Goal: Task Accomplishment & Management: Use online tool/utility

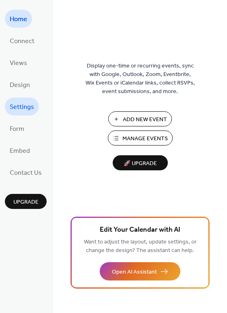
click at [19, 108] on span "Settings" at bounding box center [22, 107] width 24 height 13
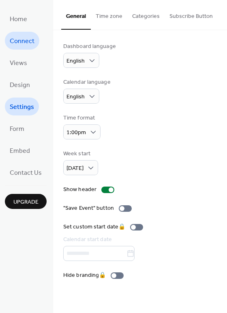
click at [28, 40] on span "Connect" at bounding box center [22, 41] width 25 height 13
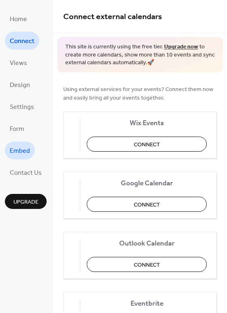
click at [23, 147] on span "Embed" at bounding box center [20, 151] width 20 height 13
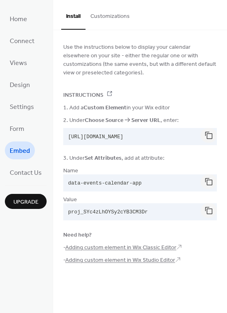
click at [184, 134] on pre "https://dist.eventscalendar.co/embed.js" at bounding box center [133, 136] width 141 height 17
drag, startPoint x: 173, startPoint y: 134, endPoint x: 41, endPoint y: 132, distance: 132.8
click at [43, 129] on div "Home Connect Views Design Settings Form Embed Contact Us Upgrade Embed Upgrade …" at bounding box center [113, 156] width 227 height 313
click at [157, 139] on pre "https://dist.eventscalendar.co/embed.js" at bounding box center [133, 136] width 141 height 17
click at [187, 139] on pre "https://dist.eventscalendar.co/embed.js" at bounding box center [133, 136] width 141 height 17
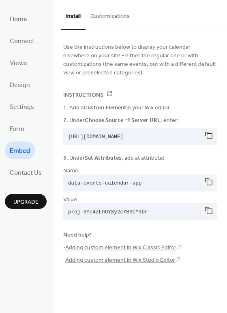
click at [189, 128] on pre "https://dist.eventscalendar.co/embed.js" at bounding box center [133, 136] width 141 height 17
drag, startPoint x: 185, startPoint y: 135, endPoint x: 67, endPoint y: 135, distance: 117.8
click at [67, 135] on pre "https://dist.eventscalendar.co/embed.js" at bounding box center [133, 136] width 141 height 17
click at [19, 21] on span "Home" at bounding box center [18, 19] width 17 height 13
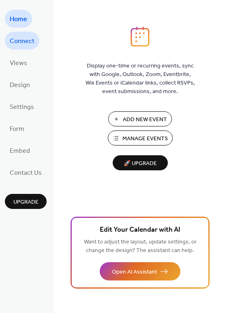
click at [9, 39] on link "Connect" at bounding box center [22, 41] width 35 height 18
